Goal: Information Seeking & Learning: Check status

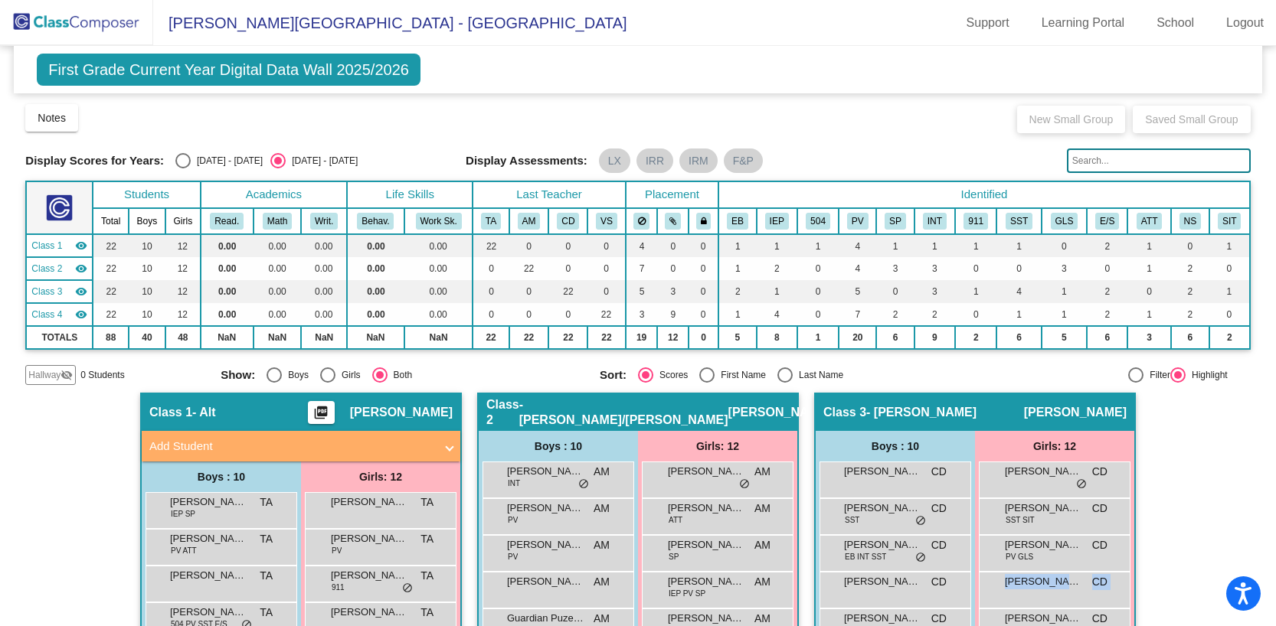
scroll to position [843, 0]
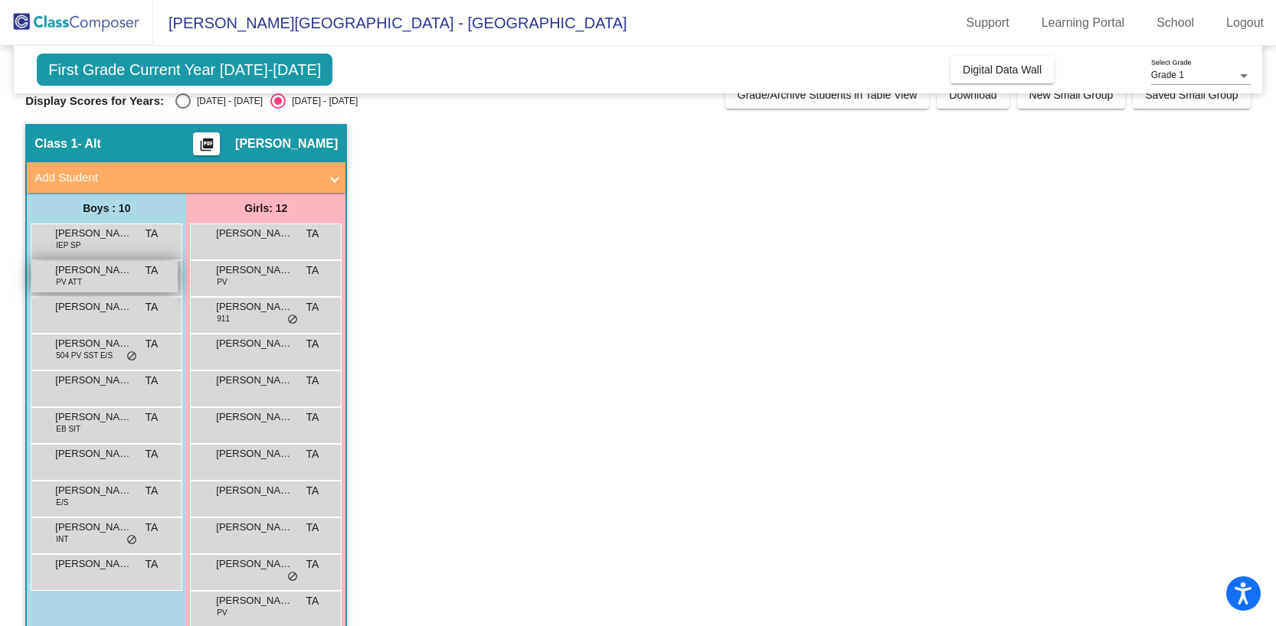
scroll to position [25, 0]
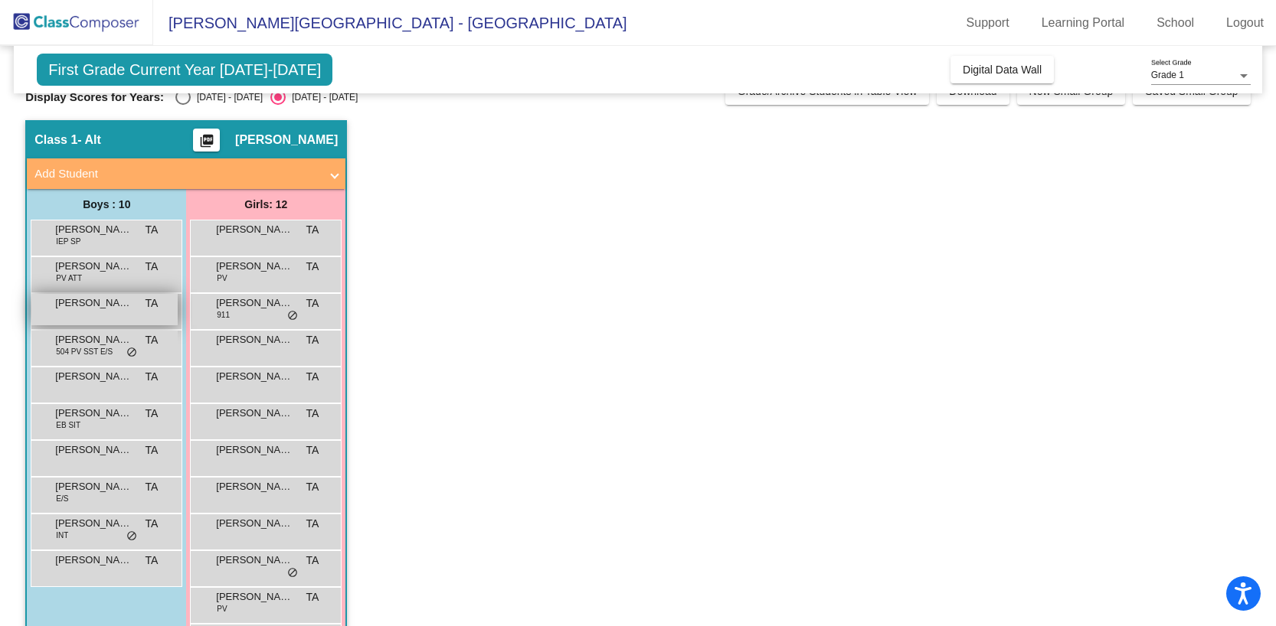
click at [116, 318] on div "Donovan Bright TA lock do_not_disturb_alt" at bounding box center [104, 309] width 146 height 31
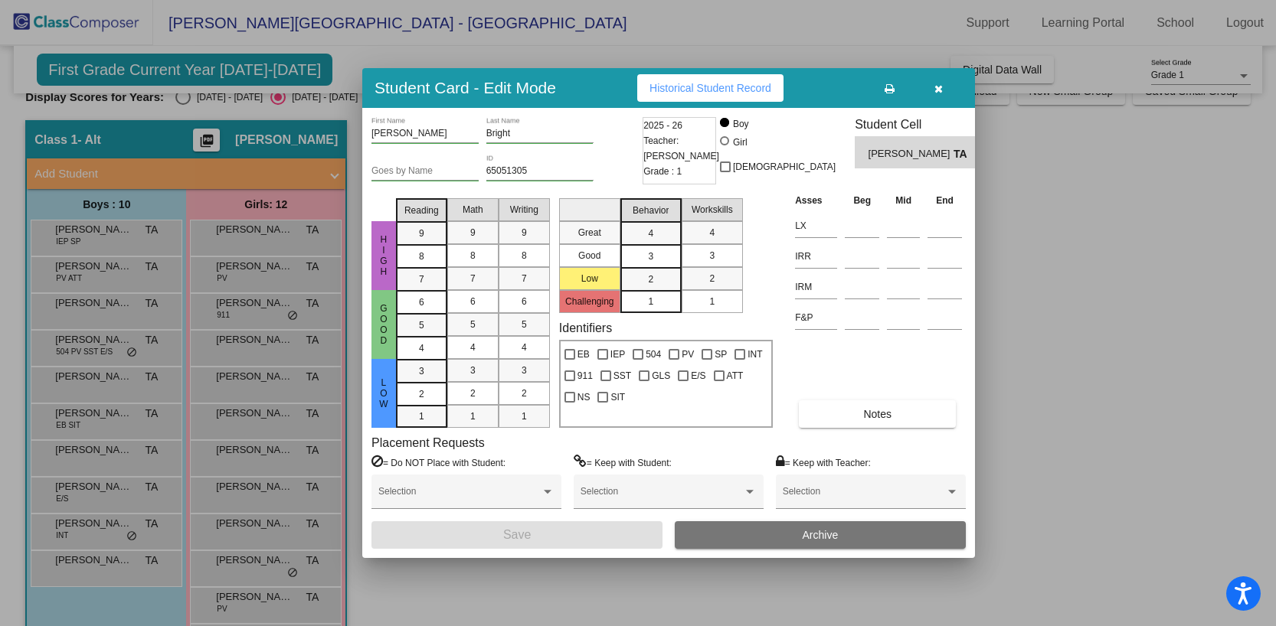
click at [103, 275] on div at bounding box center [638, 313] width 1276 height 626
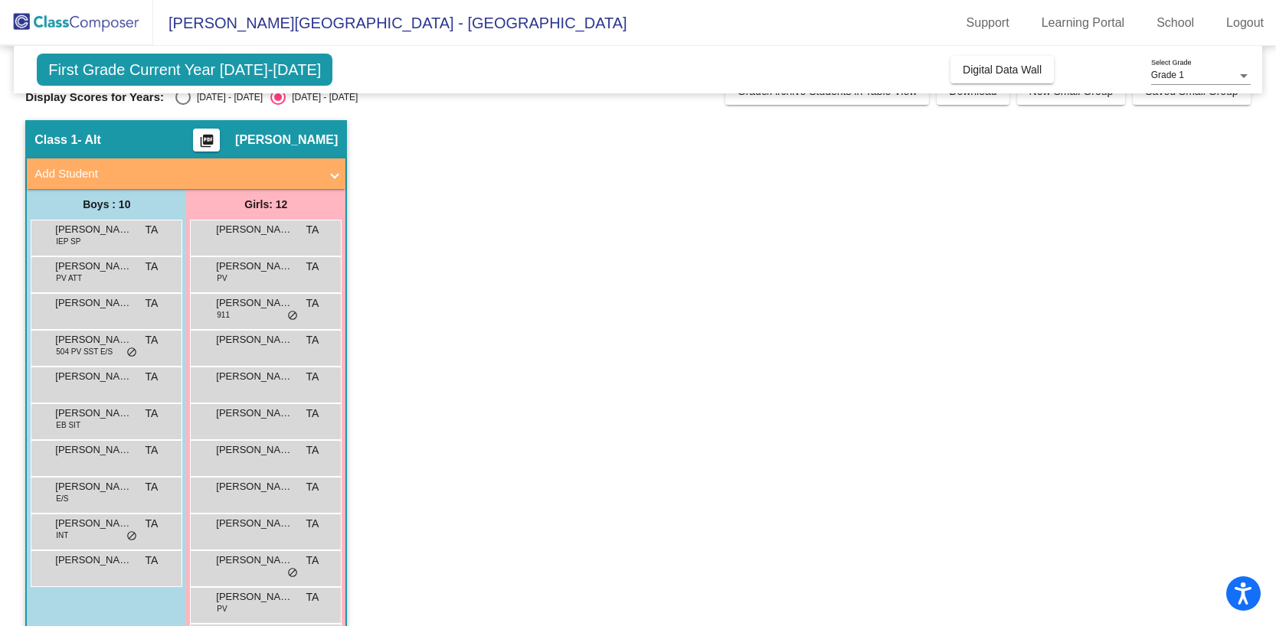
click at [103, 275] on div "Asher Duenas PV ATT TA lock do_not_disturb_alt" at bounding box center [104, 272] width 146 height 31
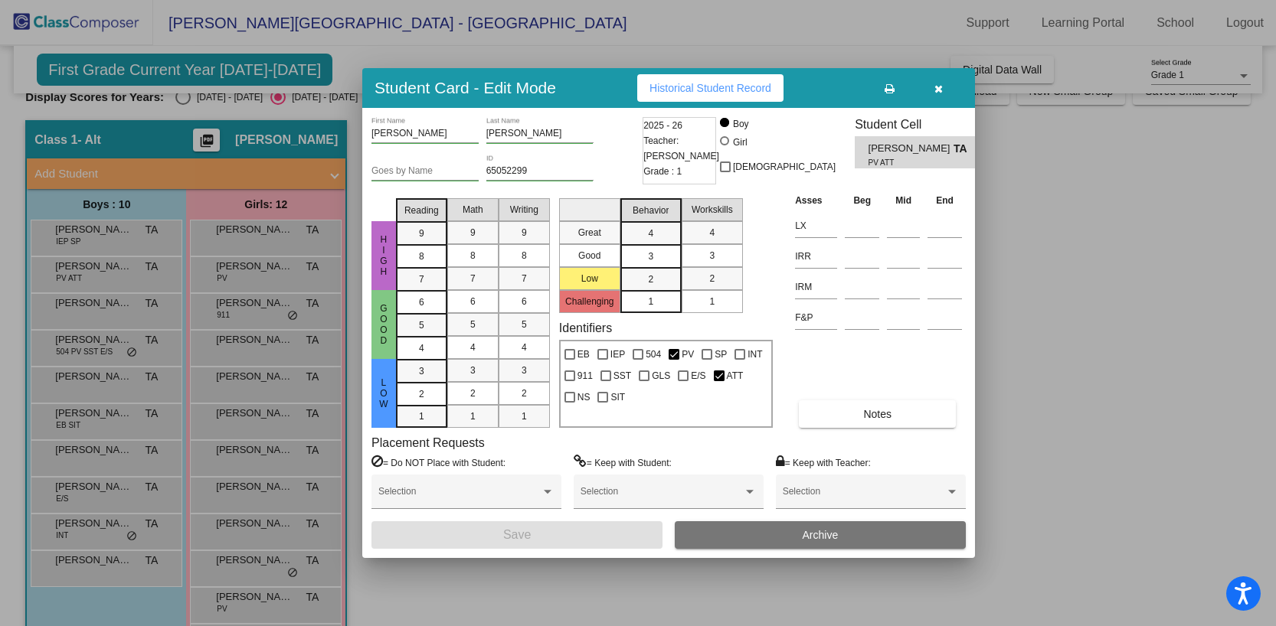
scroll to position [0, 0]
click at [750, 98] on button "Historical Student Record" at bounding box center [710, 88] width 146 height 28
